Goal: Navigation & Orientation: Find specific page/section

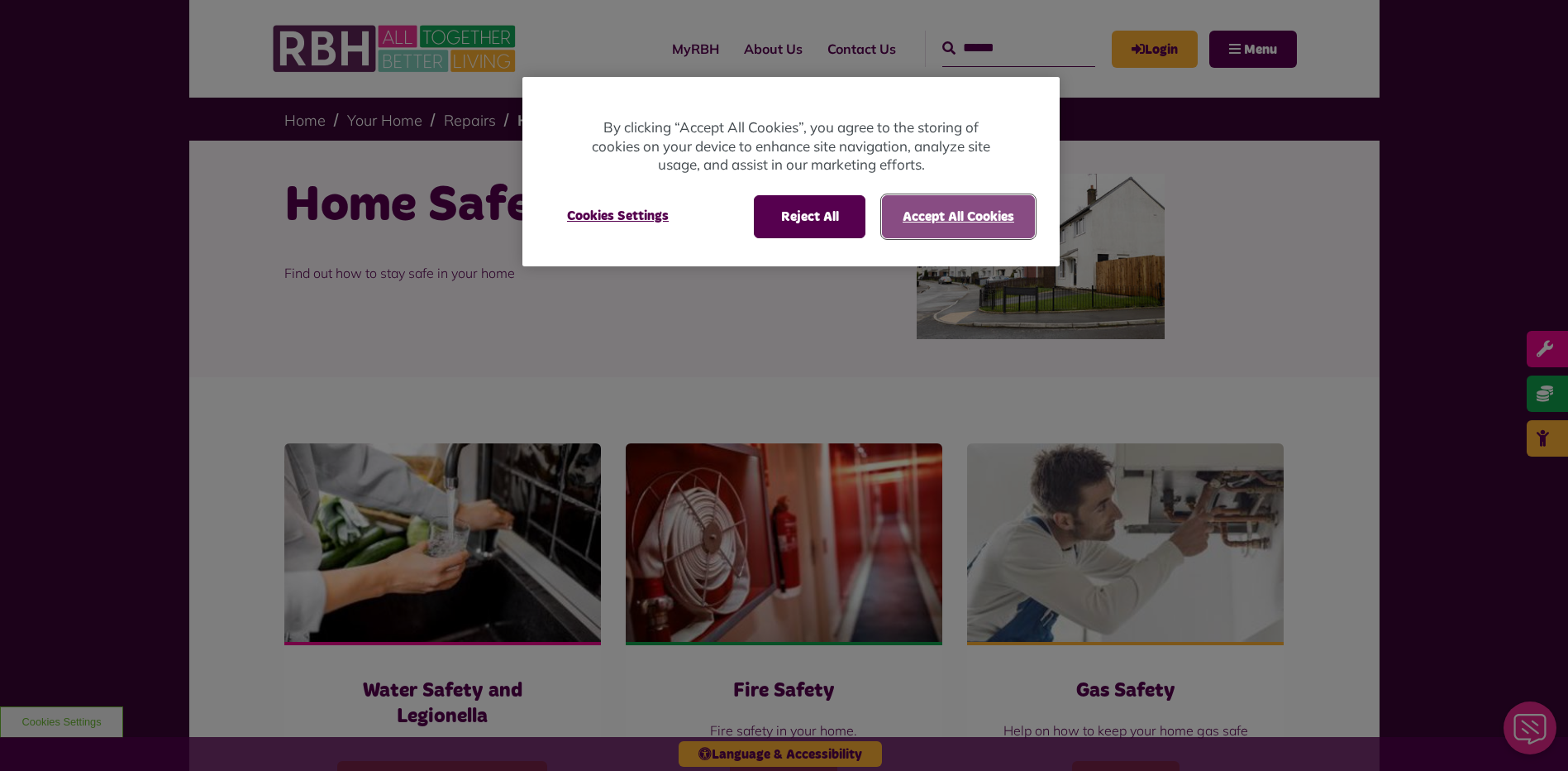
click at [937, 206] on button "Accept All Cookies" at bounding box center [958, 217] width 153 height 43
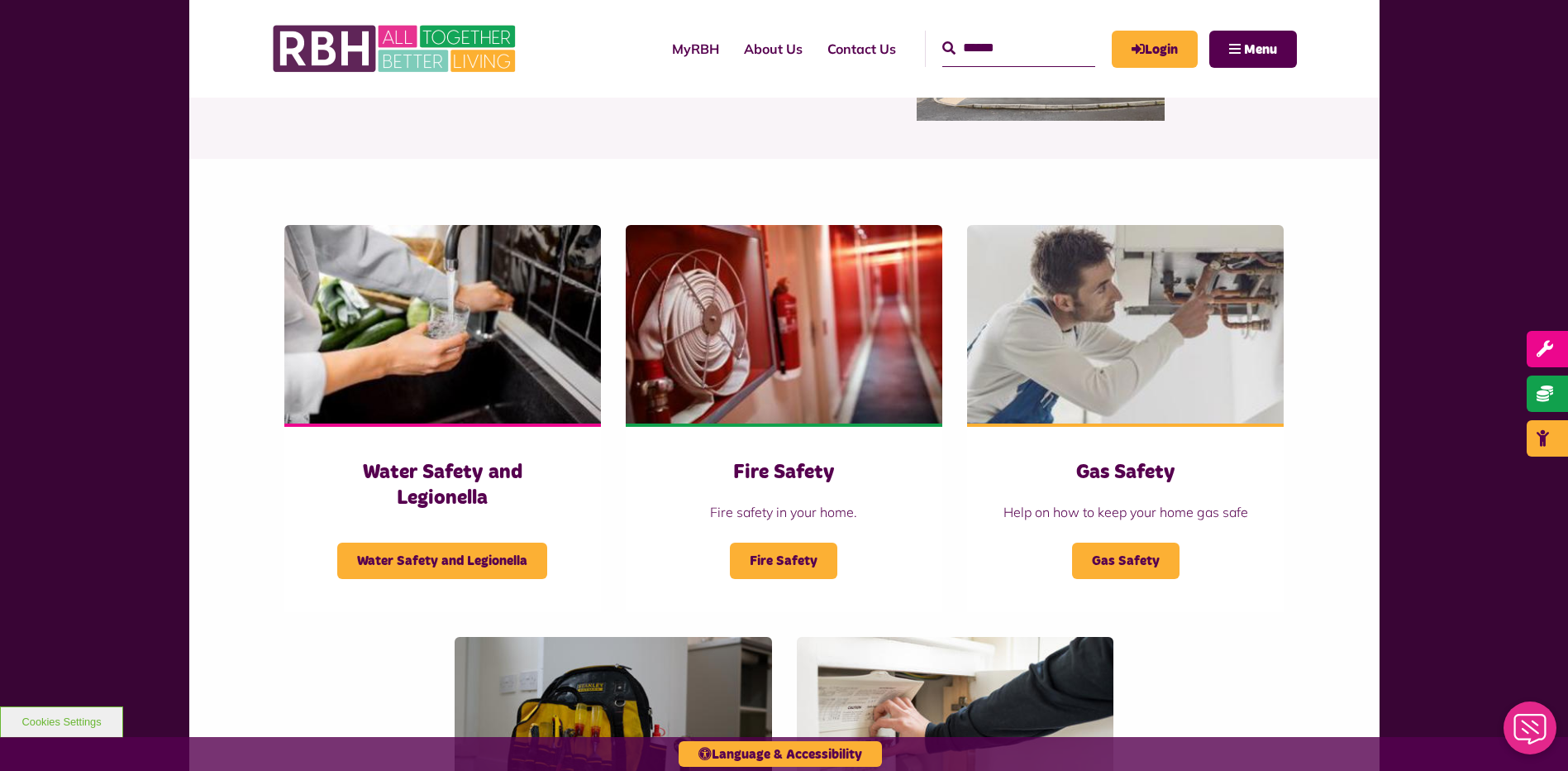
scroll to position [248, 0]
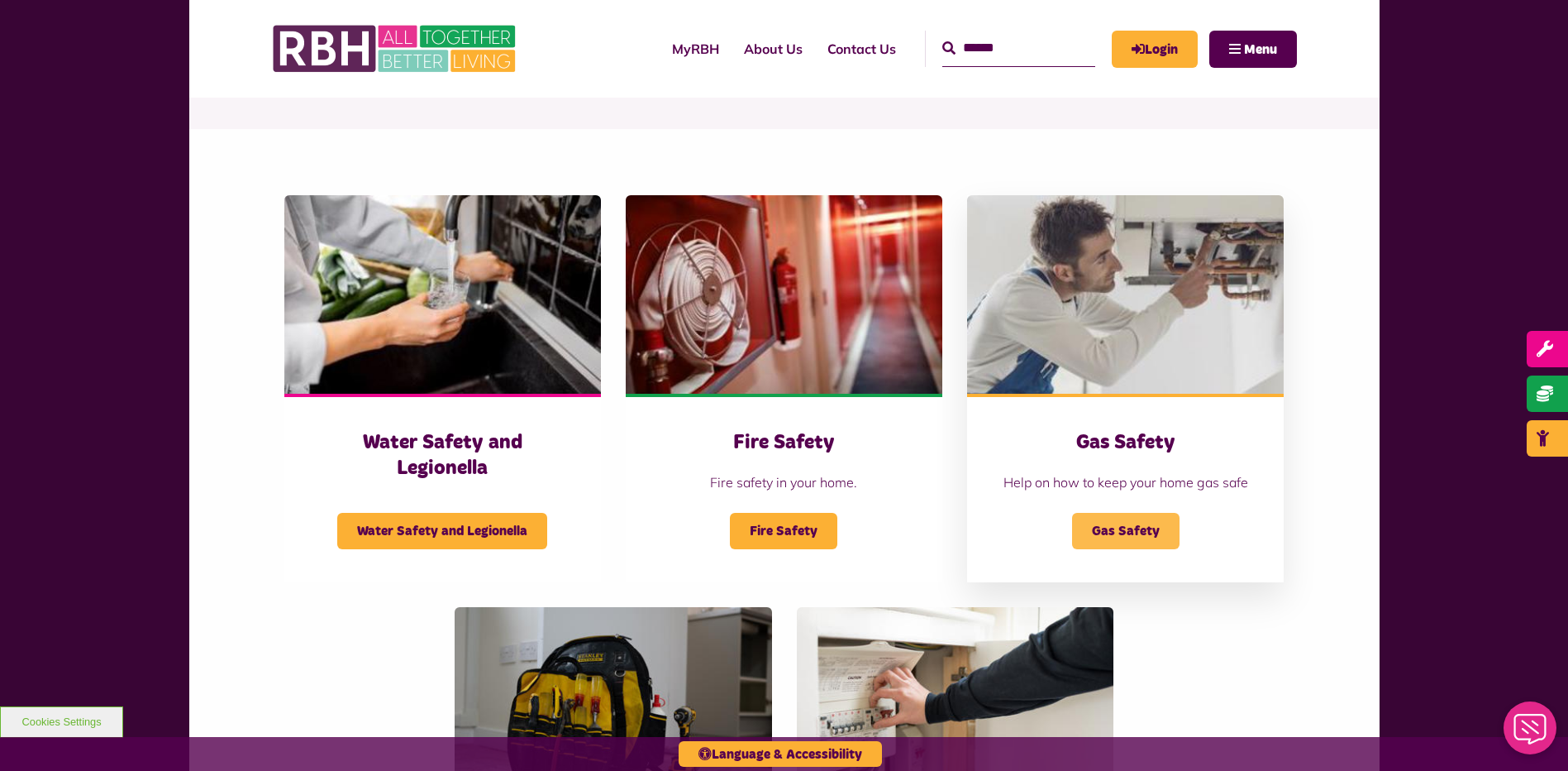
click at [1137, 527] on span "Gas Safety" at bounding box center [1126, 531] width 107 height 36
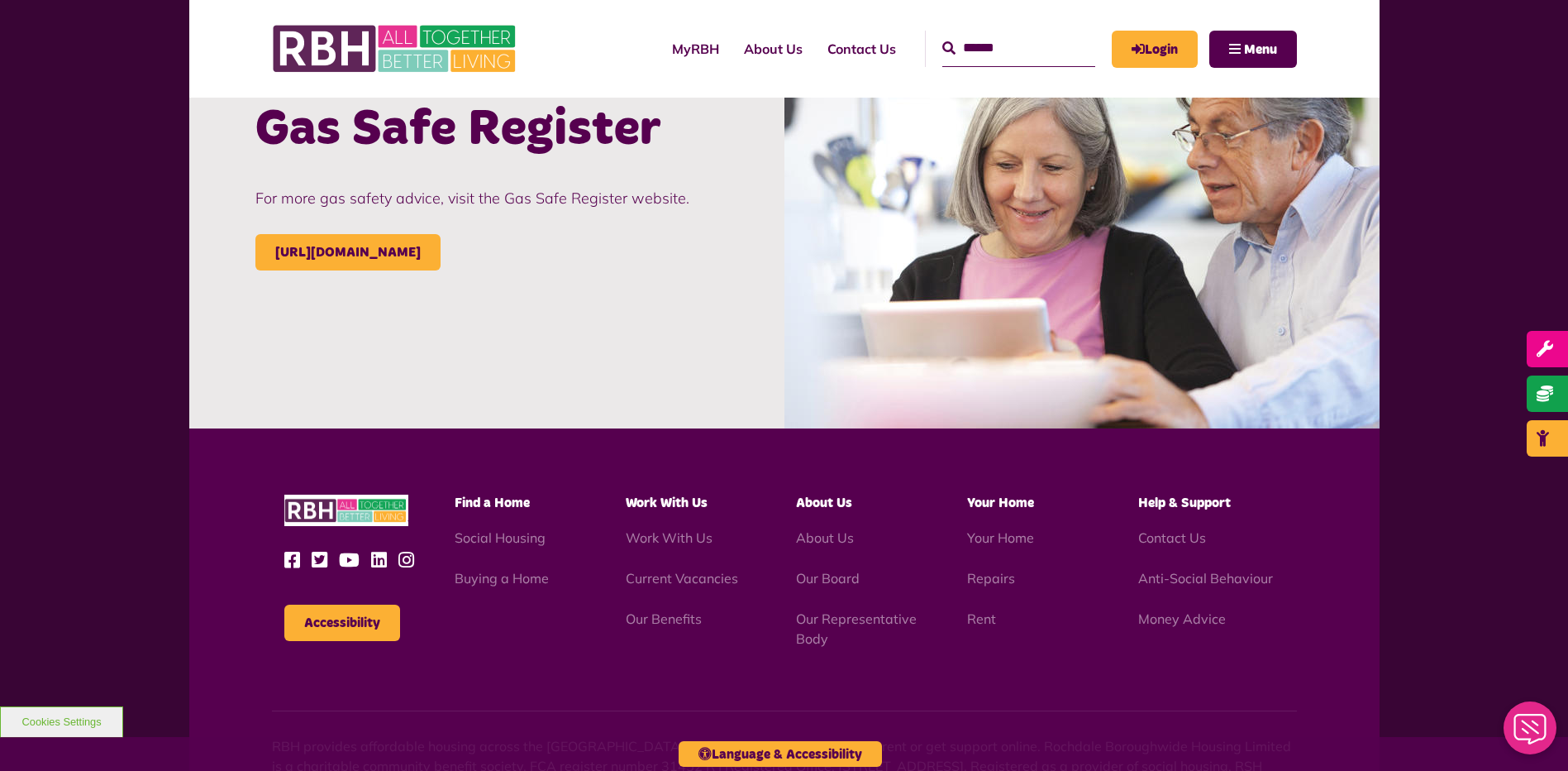
scroll to position [1902, 0]
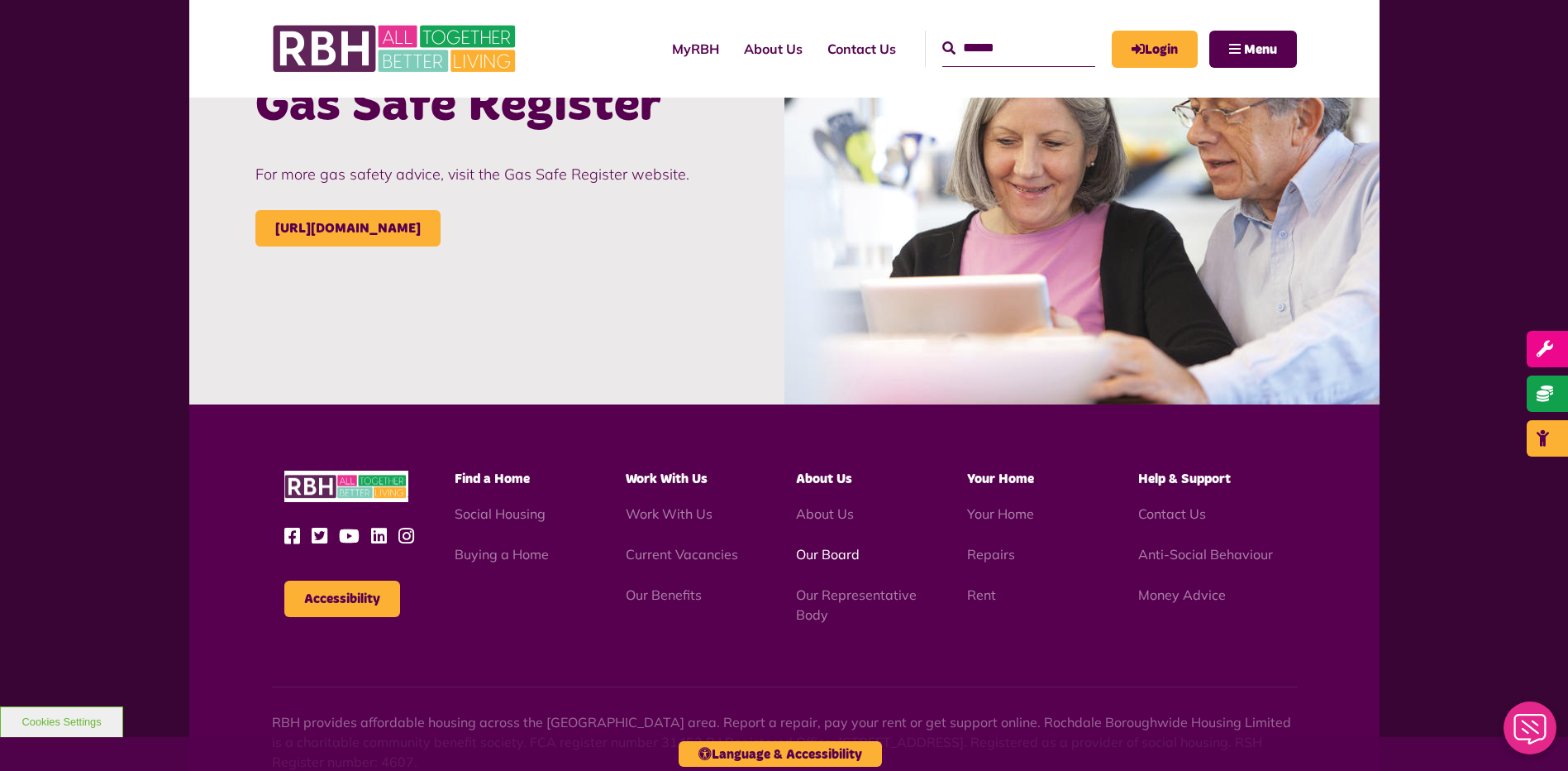
click at [813, 553] on link "Our Board" at bounding box center [828, 554] width 64 height 16
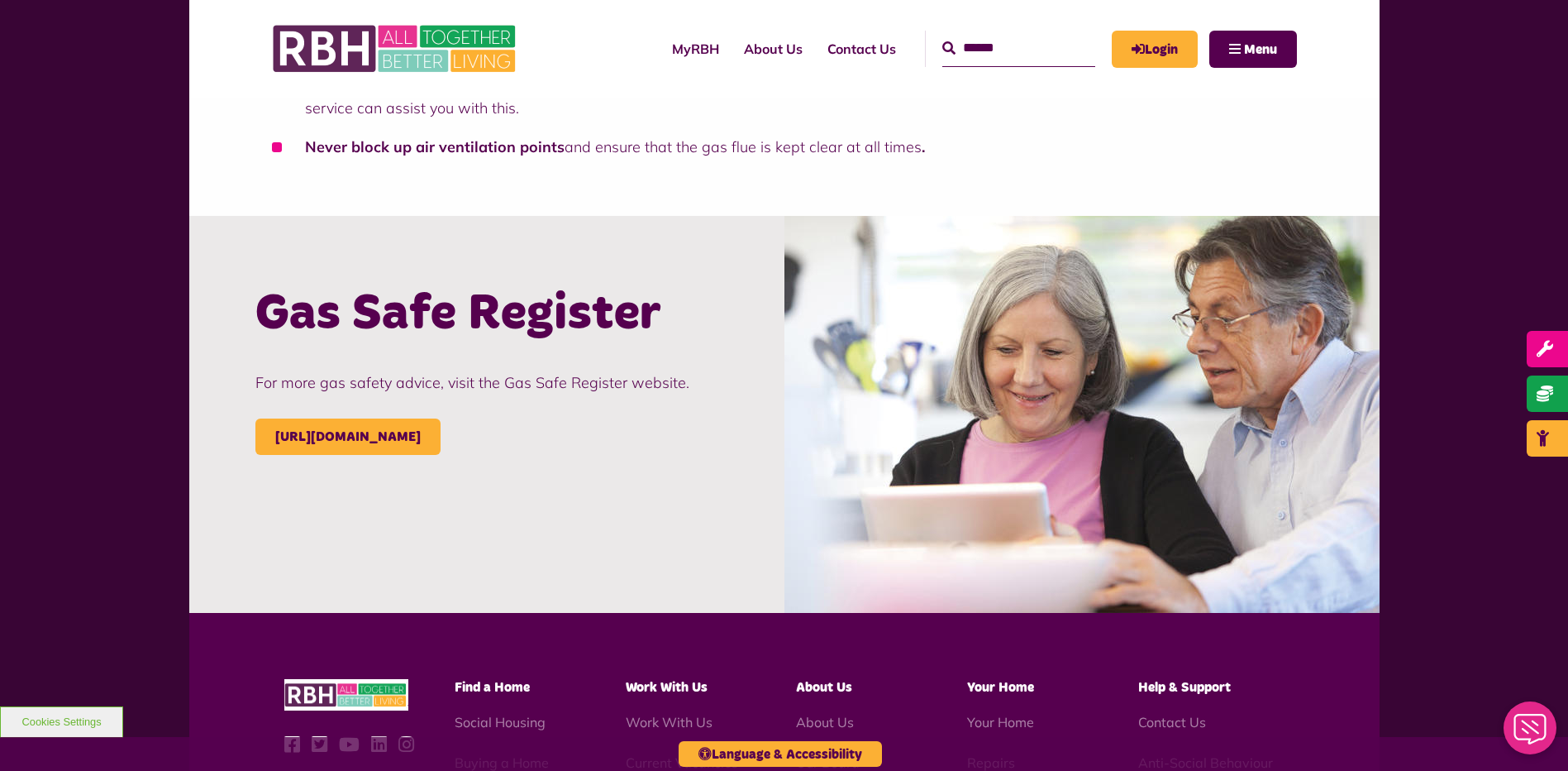
scroll to position [1902, 0]
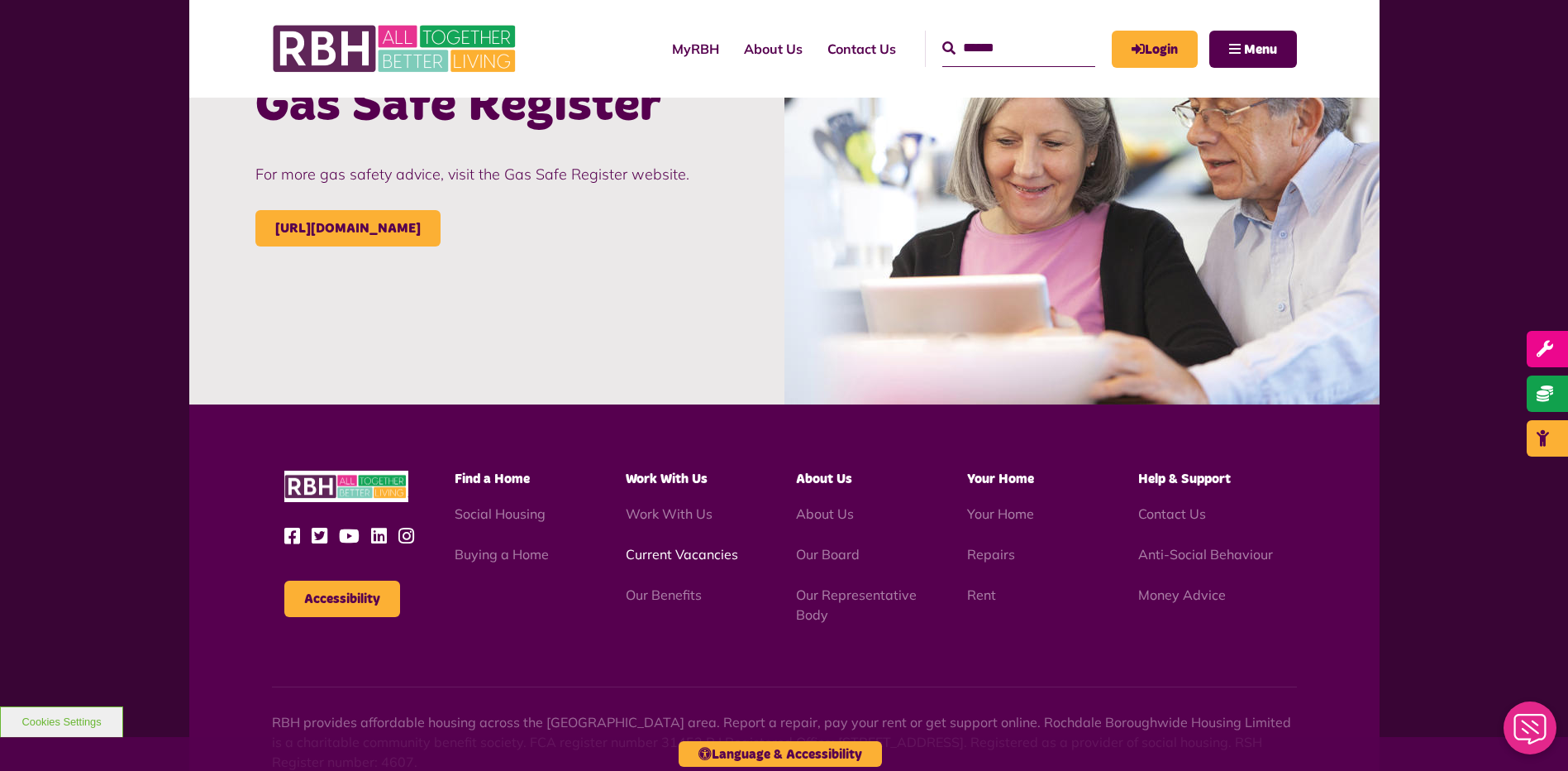
click at [686, 551] on link "Current Vacancies" at bounding box center [682, 554] width 113 height 16
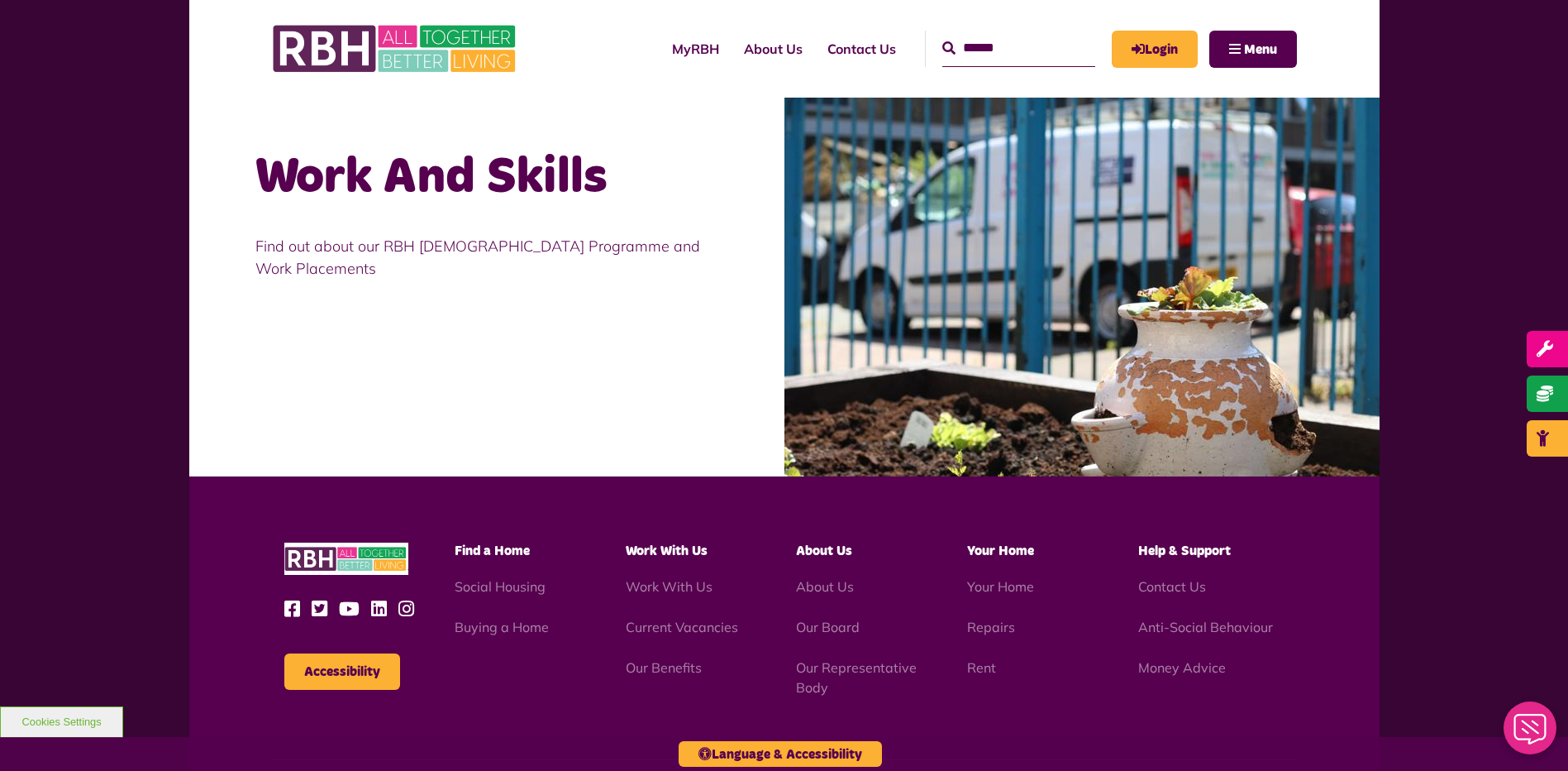
scroll to position [1488, 0]
